Goal: Task Accomplishment & Management: Use online tool/utility

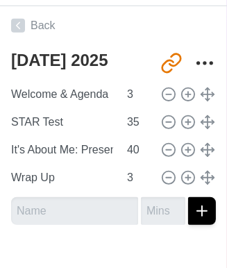
scroll to position [340, 0]
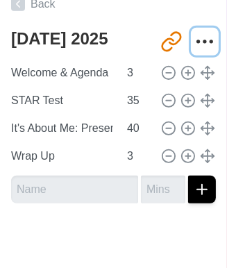
click at [194, 43] on icon "More" at bounding box center [205, 42] width 22 height 22
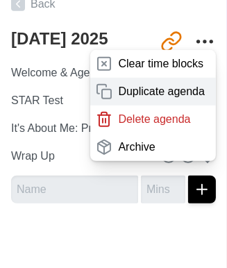
click at [154, 90] on p "Duplicate agenda" at bounding box center [161, 91] width 87 height 17
type textarea "[DATE] 2025 copy"
type input "[URL][DOMAIN_NAME]"
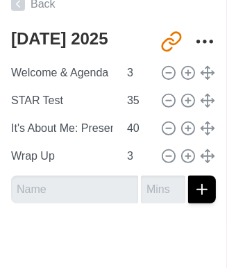
type textarea "[DATE] 2025"
type input "[URL][DOMAIN_NAME]"
type textarea "[DATE] 2025 copy"
type input "[URL][DOMAIN_NAME]"
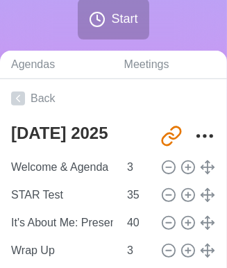
scroll to position [247, 0]
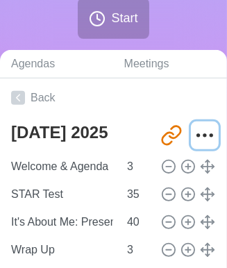
click at [194, 131] on icon "More" at bounding box center [205, 135] width 22 height 22
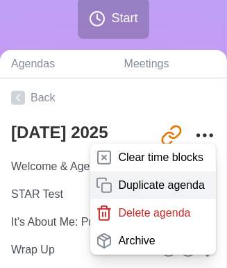
click at [166, 182] on p "Duplicate agenda" at bounding box center [161, 185] width 87 height 17
type textarea "[DATE] 2025 copy copy"
type input "[URL][DOMAIN_NAME]"
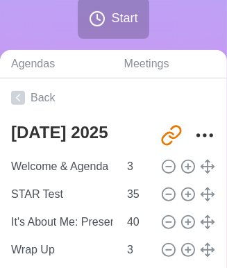
type textarea "[DATE] 2025 copy"
type input "[URL][DOMAIN_NAME]"
type textarea "[DATE] 2025 copy copy"
type input "[URL][DOMAIN_NAME]"
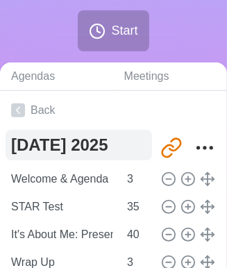
scroll to position [235, 0]
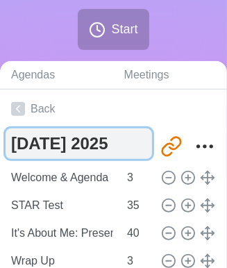
click at [92, 144] on textarea "[DATE] 2025 copy copy" at bounding box center [79, 144] width 147 height 31
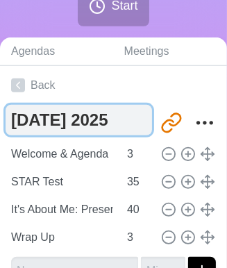
scroll to position [260, 0]
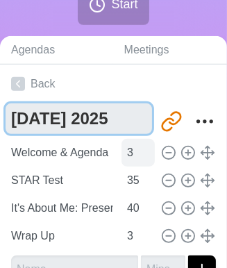
type textarea "[DATE] 2025"
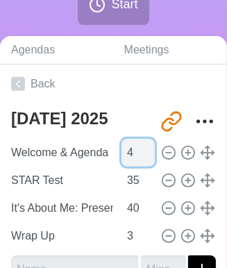
click at [143, 148] on input "4" at bounding box center [138, 153] width 33 height 28
click at [143, 148] on input "5" at bounding box center [138, 153] width 33 height 28
click at [143, 148] on input "6" at bounding box center [138, 153] width 33 height 28
click at [143, 148] on input "7" at bounding box center [138, 153] width 33 height 28
click at [143, 148] on input "8" at bounding box center [138, 153] width 33 height 28
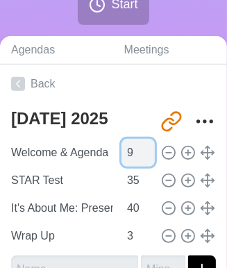
click at [143, 148] on input "9" at bounding box center [138, 153] width 33 height 28
click at [143, 148] on input "10" at bounding box center [138, 153] width 33 height 28
type input "11"
click at [143, 148] on input "11" at bounding box center [138, 153] width 33 height 28
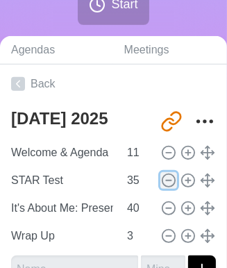
click at [161, 180] on icon at bounding box center [168, 180] width 15 height 15
type input "It's About Me: Presentations"
type input "40"
type input "Wrap Up"
type input "3"
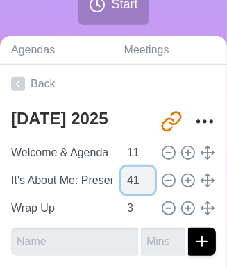
click at [140, 176] on input "41" at bounding box center [138, 181] width 33 height 28
click at [140, 176] on input "42" at bounding box center [138, 181] width 33 height 28
click at [140, 176] on input "43" at bounding box center [138, 181] width 33 height 28
click at [140, 176] on input "44" at bounding box center [138, 181] width 33 height 28
type input "45"
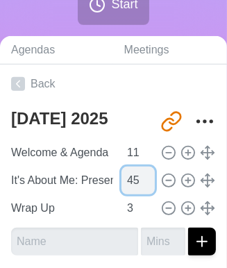
click at [140, 176] on input "45" at bounding box center [138, 181] width 33 height 28
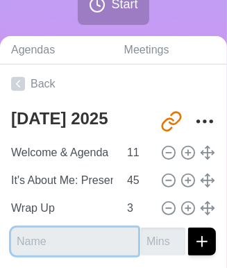
click at [67, 243] on input "text" at bounding box center [74, 242] width 127 height 28
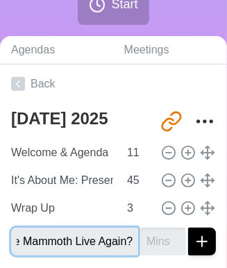
scroll to position [0, 57]
type input "Should the Mammoth Live Again?"
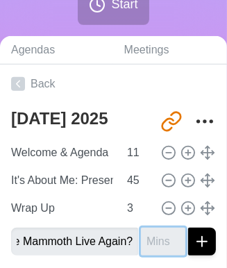
scroll to position [0, 0]
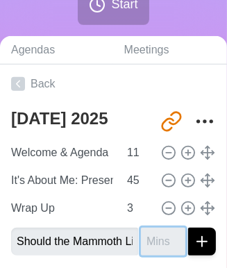
click at [142, 240] on input "number" at bounding box center [163, 242] width 44 height 28
type input "25"
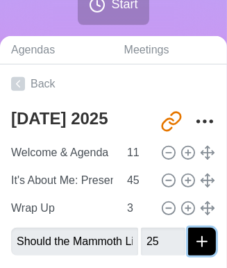
click at [194, 240] on icon "submit" at bounding box center [202, 241] width 17 height 17
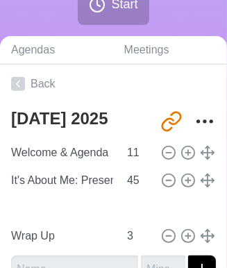
type input "Should the Mammoth Live Again?"
type input "25"
type input "Wrap Up"
type input "3"
